Goal: Information Seeking & Learning: Check status

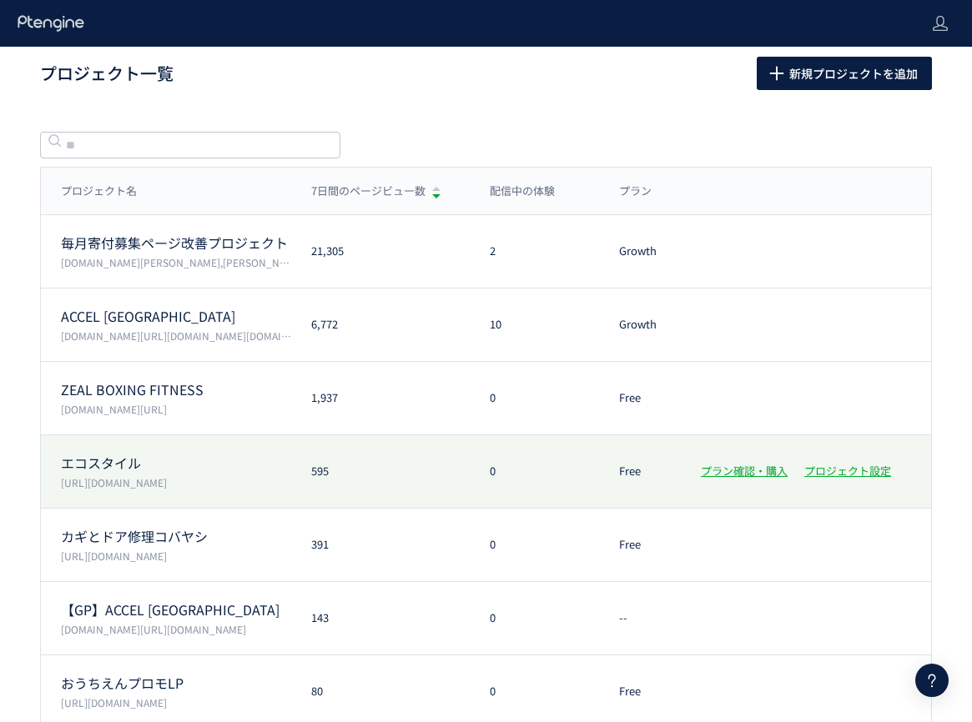
click at [419, 483] on div "エコスタイル [URL][DOMAIN_NAME] 595 0 Free プラン確認・購入 プロジェクト設定" at bounding box center [486, 471] width 890 height 73
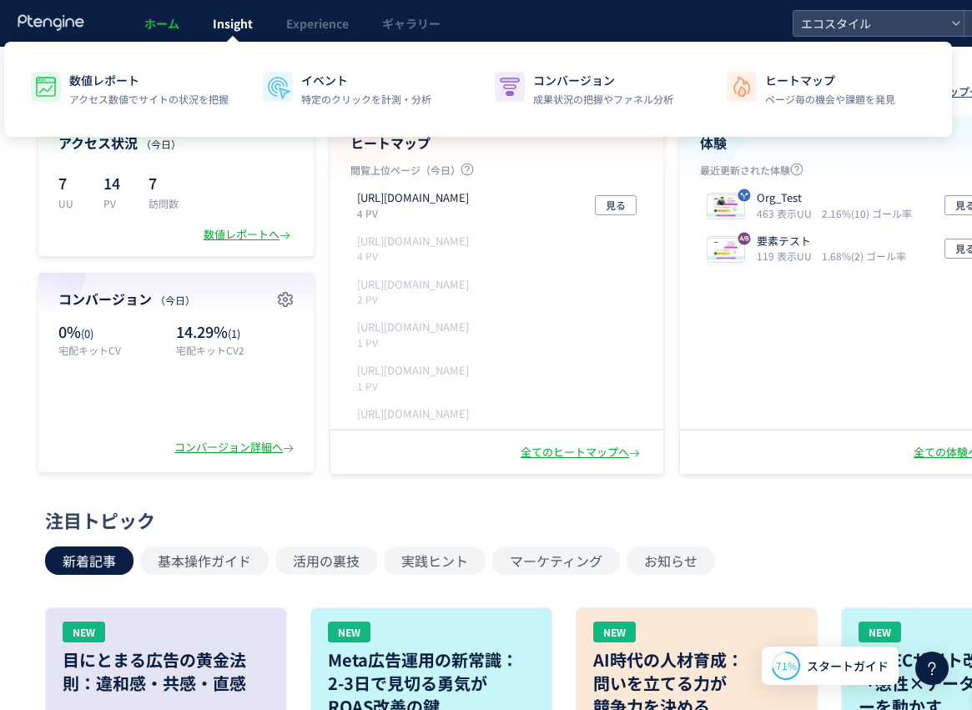
click at [241, 28] on span "Insight" at bounding box center [233, 23] width 40 height 17
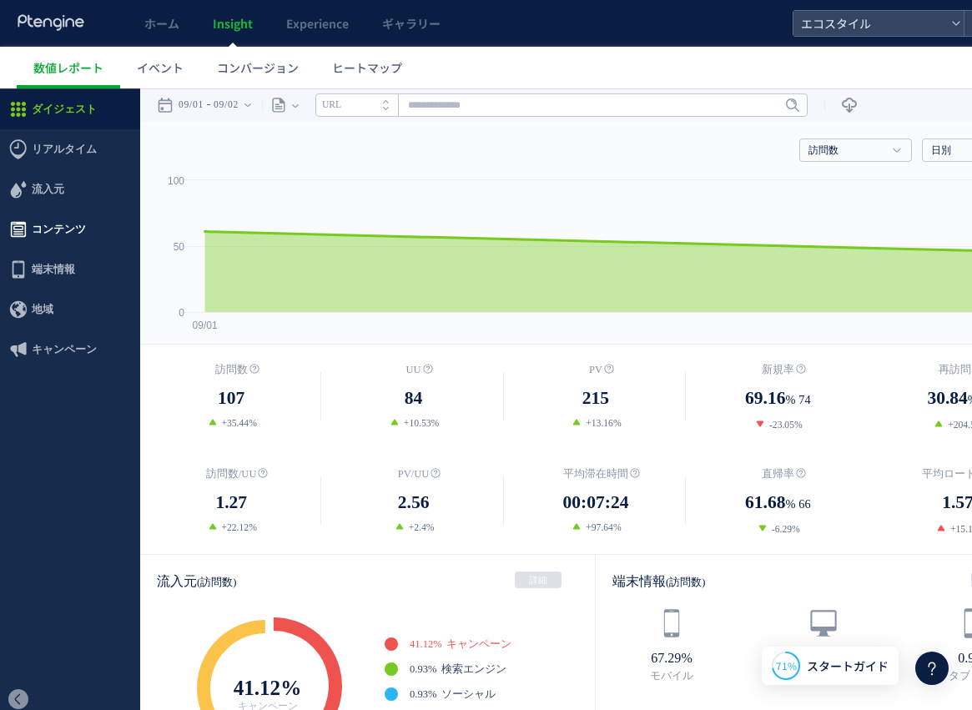
click at [47, 233] on span "コンテンツ" at bounding box center [59, 229] width 54 height 40
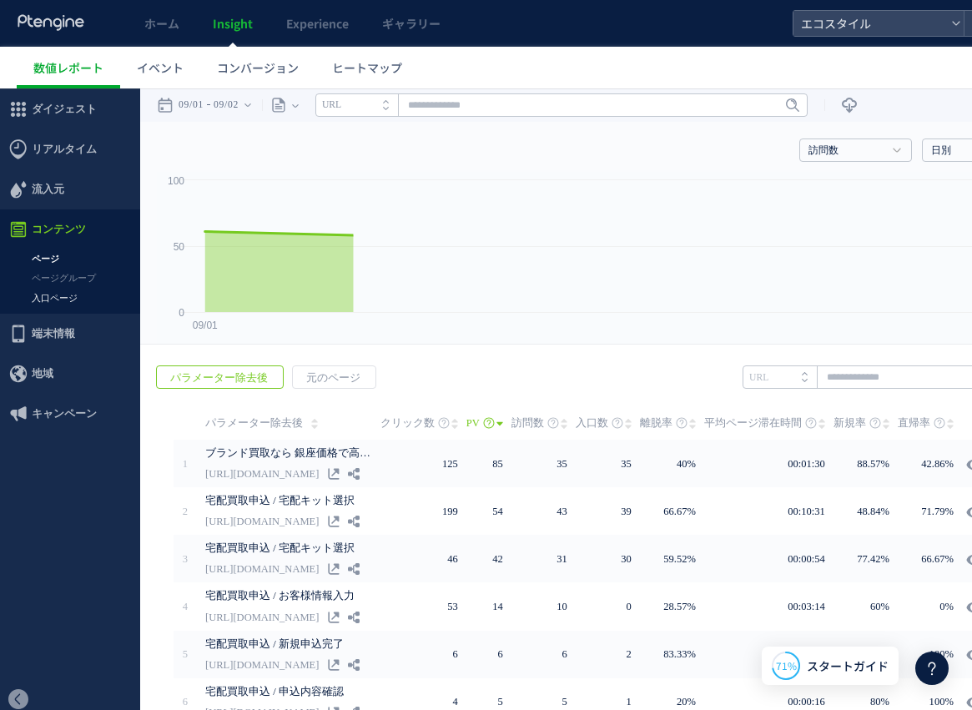
click at [55, 289] on link "入口ページ" at bounding box center [70, 298] width 140 height 19
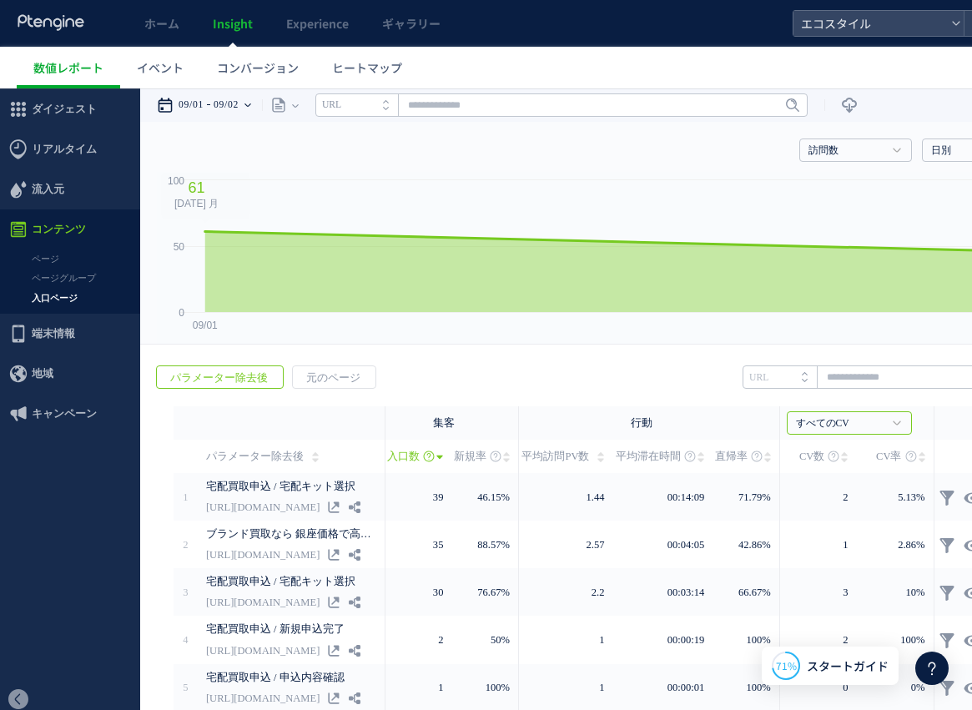
click at [238, 120] on time "09/02" at bounding box center [226, 104] width 25 height 33
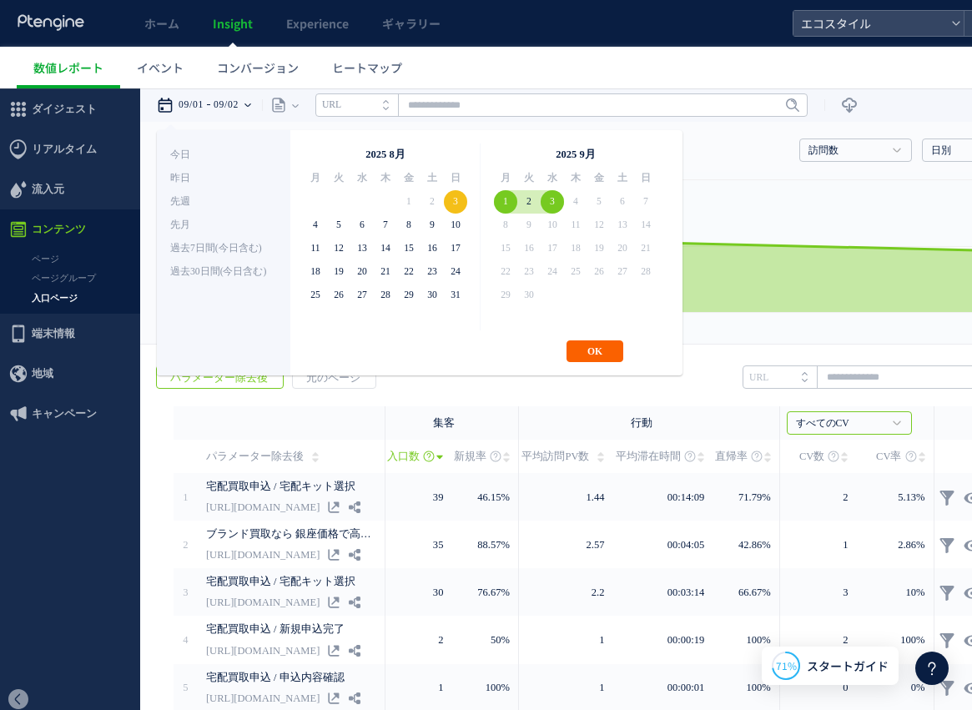
click at [591, 357] on button "OK" at bounding box center [594, 351] width 57 height 22
